Goal: Information Seeking & Learning: Check status

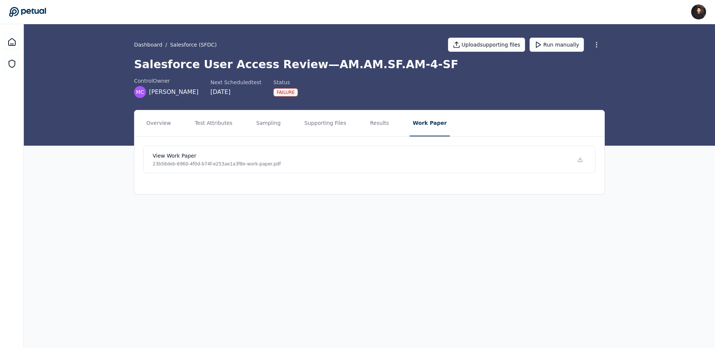
click at [389, 121] on nav "Overview Test Attributes Sampling Supporting Files Results Work Paper" at bounding box center [369, 123] width 470 height 26
click at [373, 124] on button "Results" at bounding box center [379, 123] width 25 height 26
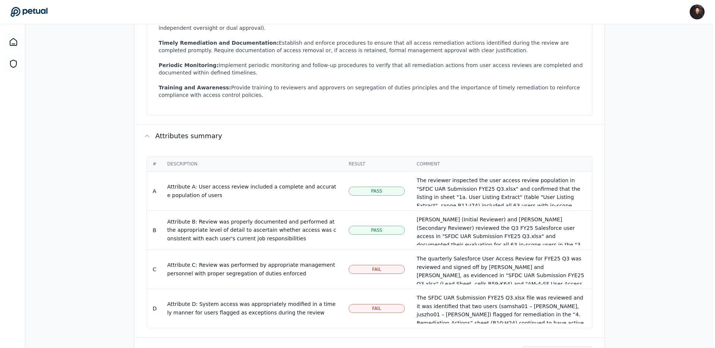
scroll to position [402, 0]
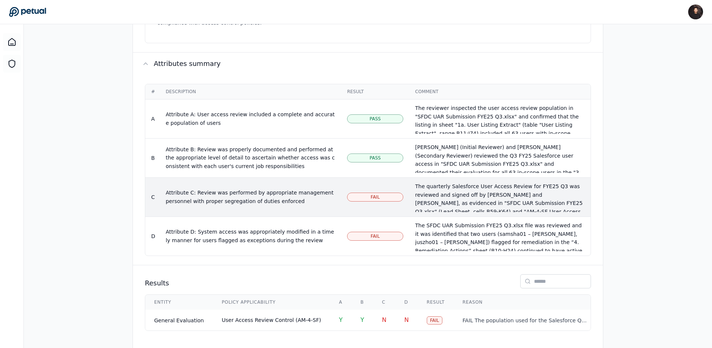
click at [377, 177] on td "Fail" at bounding box center [375, 196] width 68 height 39
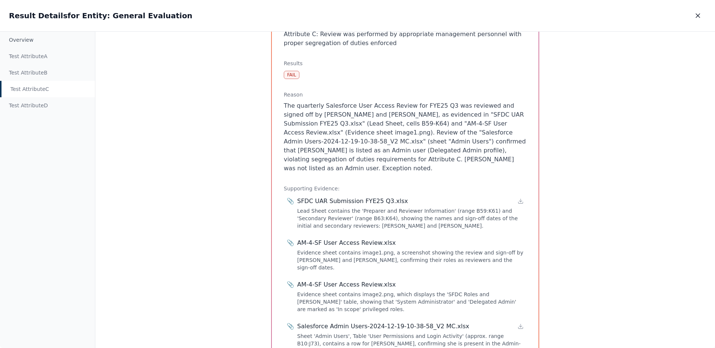
scroll to position [165, 0]
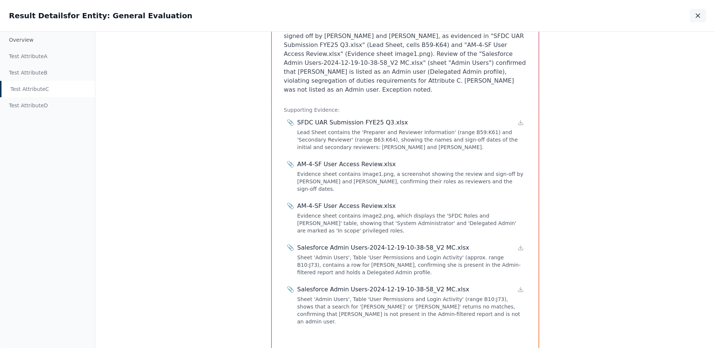
click at [694, 10] on button "button" at bounding box center [697, 15] width 16 height 13
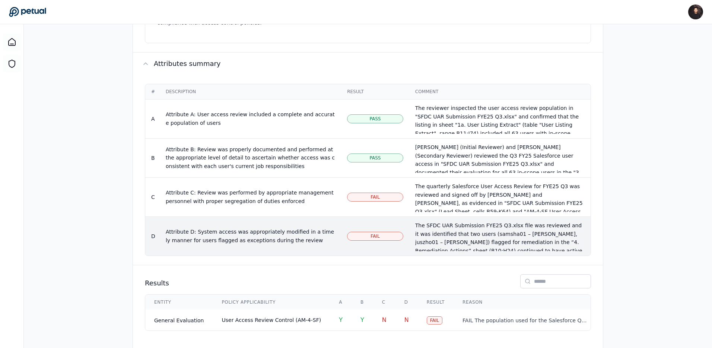
click at [285, 216] on td "Attribute D: System access was appropriately modified in a timely manner for us…" at bounding box center [250, 235] width 181 height 39
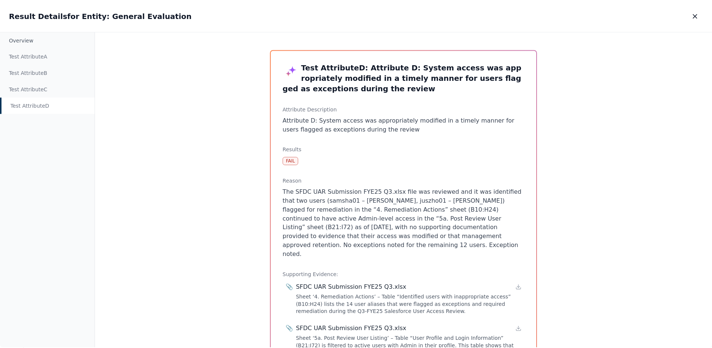
scroll to position [96, 0]
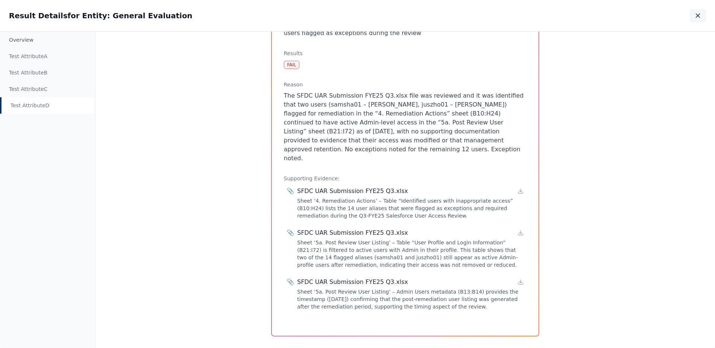
click at [696, 10] on button "button" at bounding box center [697, 15] width 16 height 13
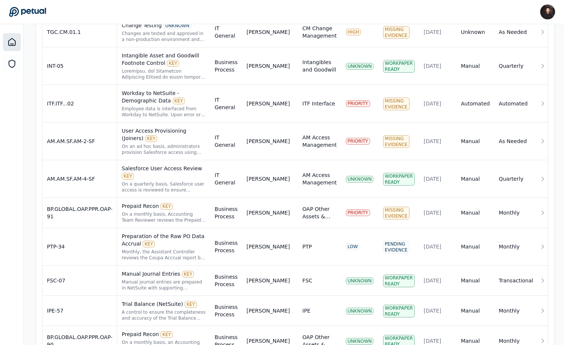
scroll to position [162, 0]
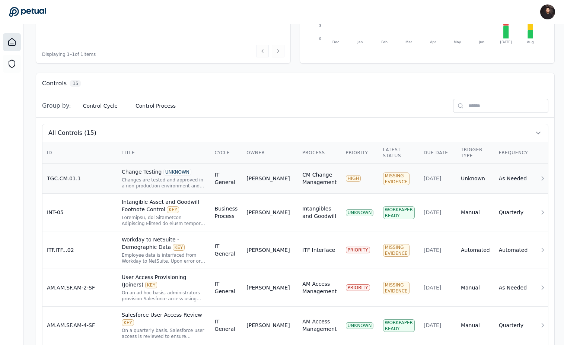
click at [206, 175] on div "Change Testing UNKNOWN Changes are tested and approved in a non-production envi…" at bounding box center [164, 178] width 84 height 21
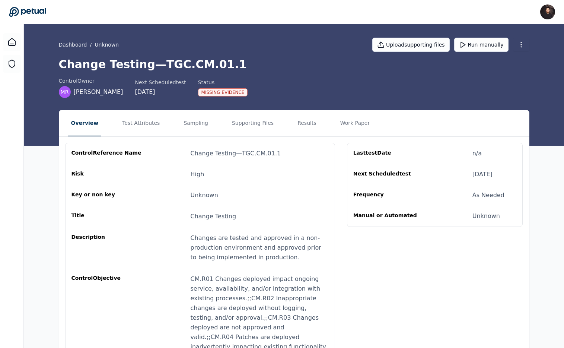
scroll to position [31, 0]
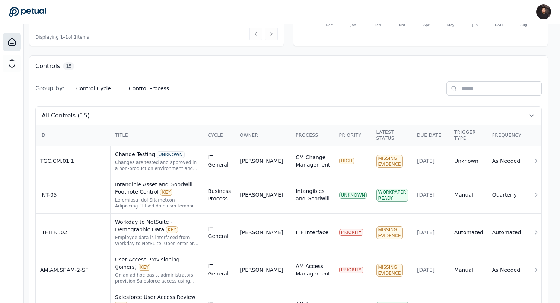
scroll to position [179, 136]
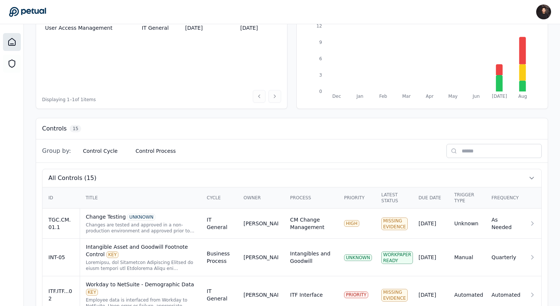
scroll to position [154, 0]
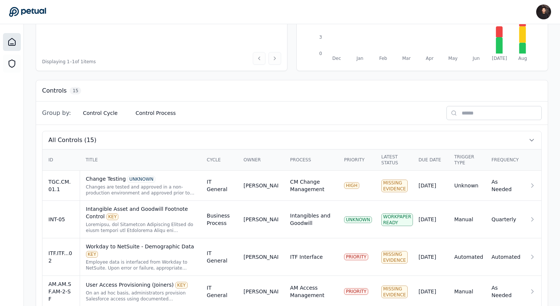
click at [475, 115] on input "text" at bounding box center [493, 113] width 95 height 14
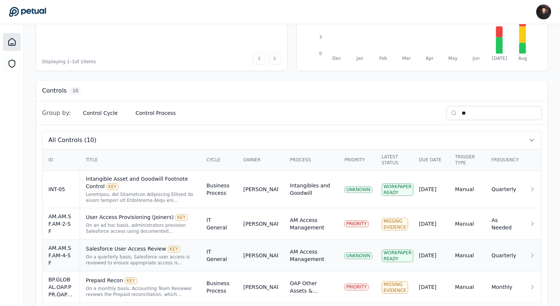
type input "**"
click at [254, 255] on div "[PERSON_NAME]" at bounding box center [260, 255] width 35 height 7
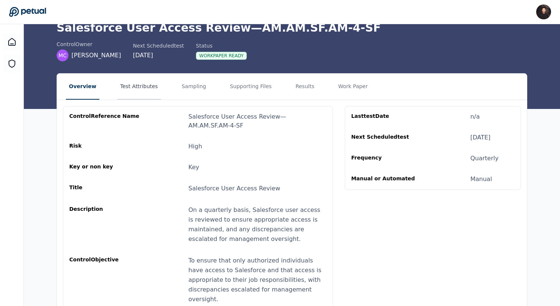
click at [146, 83] on button "Test Attributes" at bounding box center [139, 87] width 44 height 26
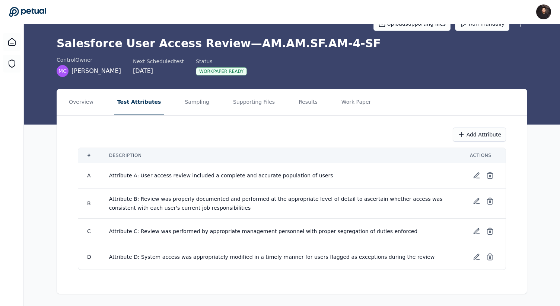
scroll to position [21, 0]
click at [188, 107] on button "Sampling" at bounding box center [197, 102] width 31 height 26
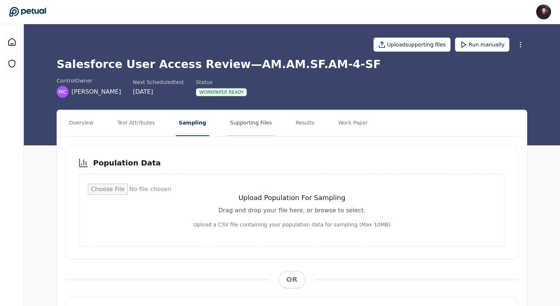
click at [232, 121] on button "Supporting Files" at bounding box center [251, 123] width 48 height 26
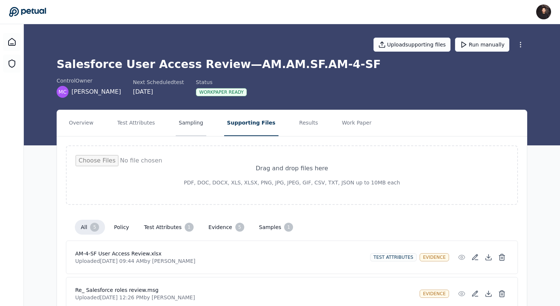
click at [197, 122] on button "Sampling" at bounding box center [191, 123] width 31 height 26
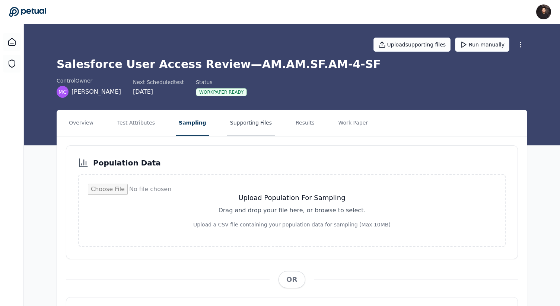
click at [240, 113] on button "Supporting Files" at bounding box center [251, 123] width 48 height 26
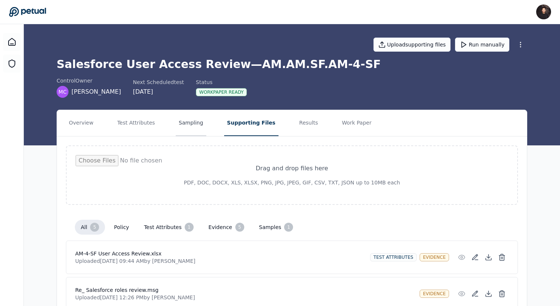
click at [186, 125] on button "Sampling" at bounding box center [191, 123] width 31 height 26
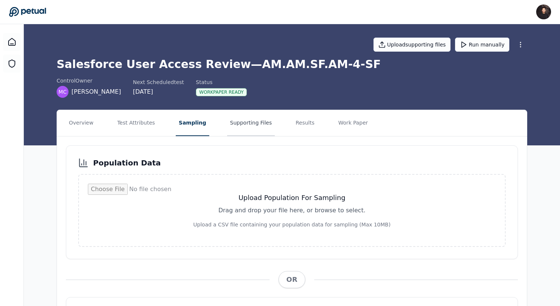
click at [250, 123] on button "Supporting Files" at bounding box center [251, 123] width 48 height 26
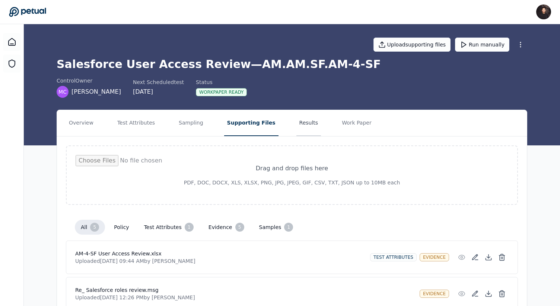
click at [296, 118] on button "Results" at bounding box center [308, 123] width 25 height 26
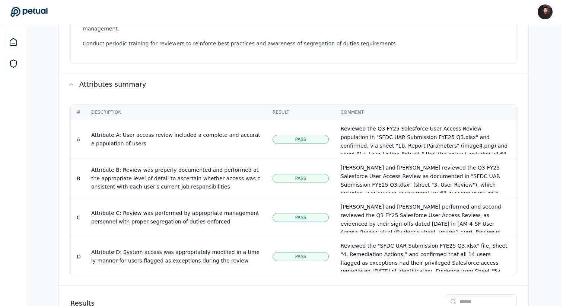
scroll to position [368, 0]
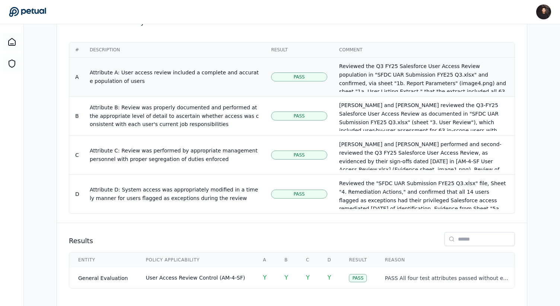
click at [211, 58] on td "Attribute A: User access review included a complete and accurate population of …" at bounding box center [174, 77] width 181 height 39
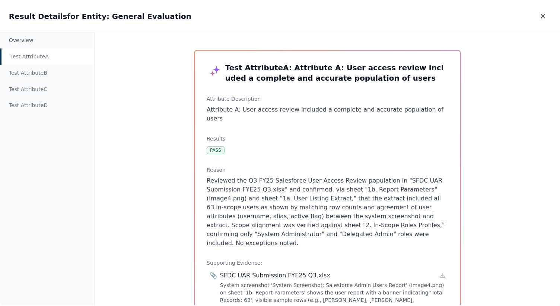
scroll to position [13, 0]
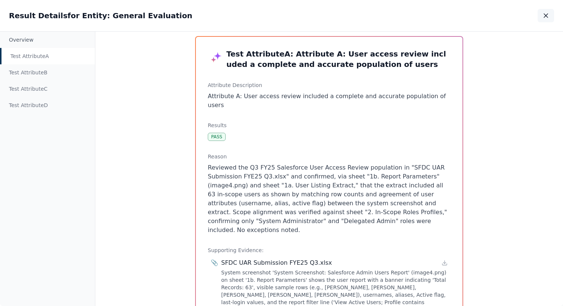
click at [548, 15] on icon "button" at bounding box center [545, 15] width 7 height 7
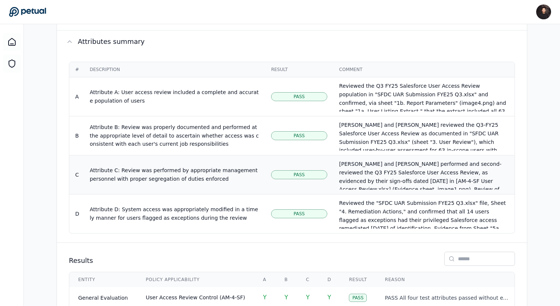
scroll to position [357, 0]
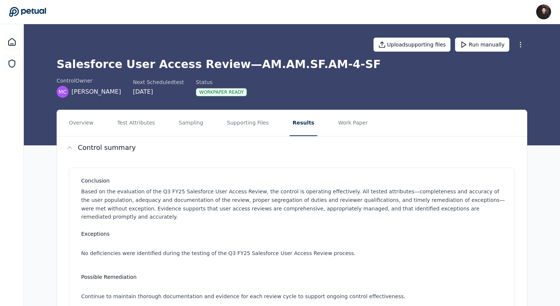
click at [36, 10] on icon at bounding box center [27, 12] width 37 height 10
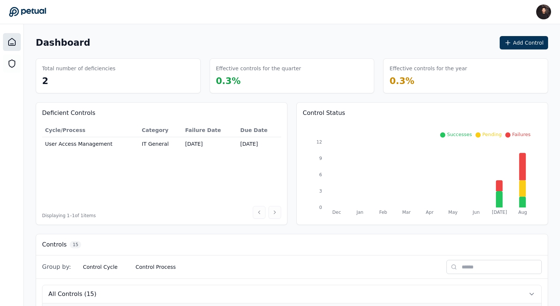
scroll to position [155, 0]
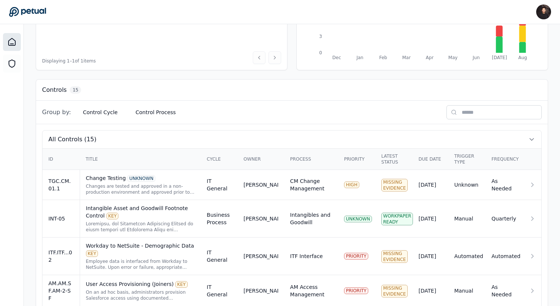
click at [466, 115] on input "text" at bounding box center [493, 112] width 95 height 14
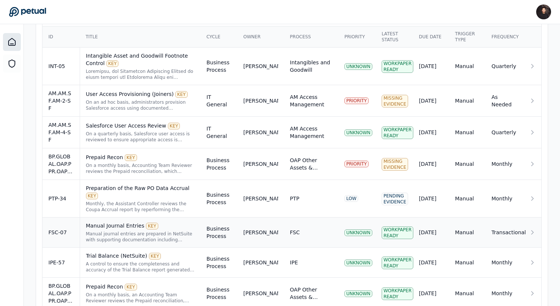
scroll to position [278, 0]
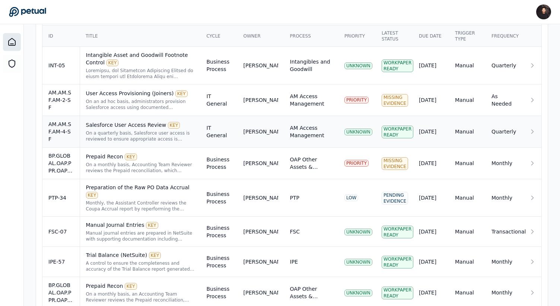
type input "**"
click at [264, 131] on div "[PERSON_NAME]" at bounding box center [260, 131] width 35 height 7
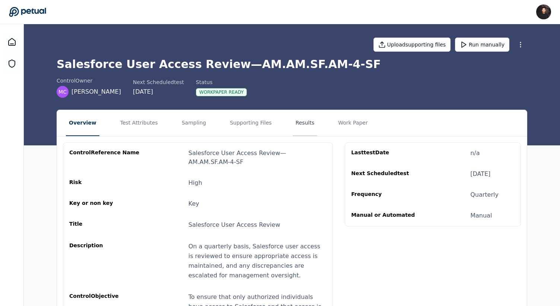
click at [293, 125] on button "Results" at bounding box center [305, 123] width 25 height 26
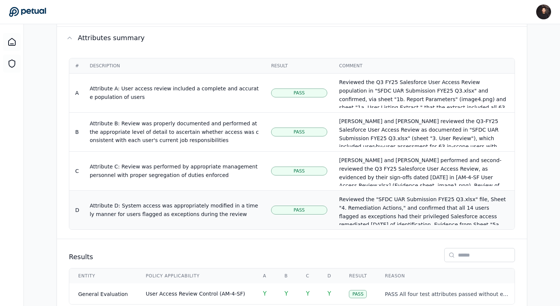
scroll to position [368, 0]
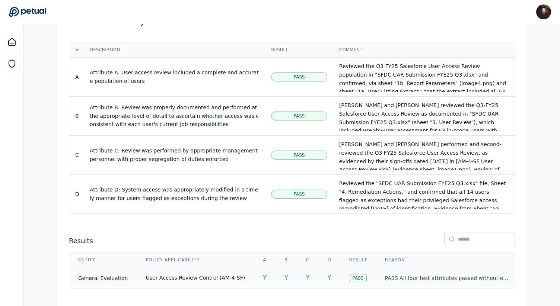
click at [187, 275] on span "User Access Review Control (AM-4-SF)" at bounding box center [195, 278] width 99 height 6
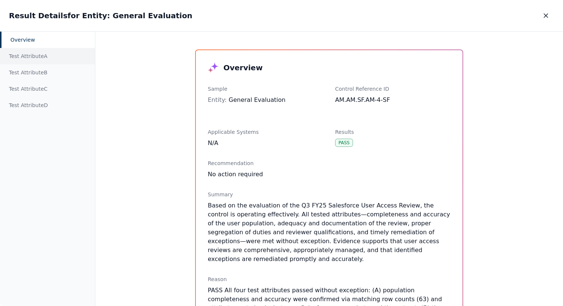
click at [65, 57] on div "Test Attribute A" at bounding box center [47, 56] width 95 height 16
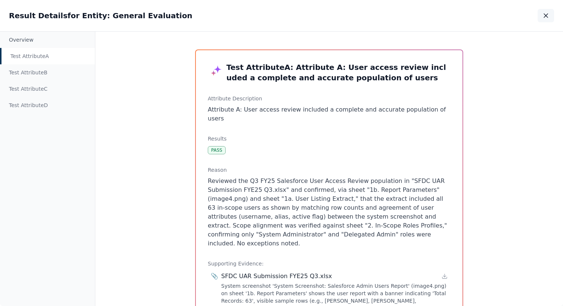
click at [540, 20] on button "button" at bounding box center [545, 15] width 16 height 13
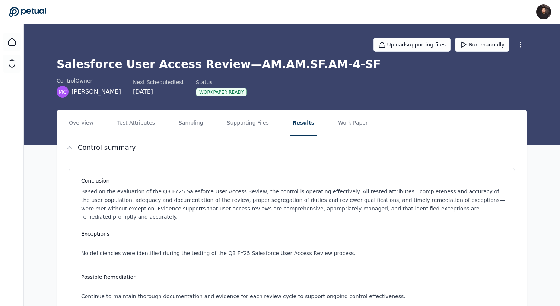
scroll to position [368, 0]
